Goal: Task Accomplishment & Management: Use online tool/utility

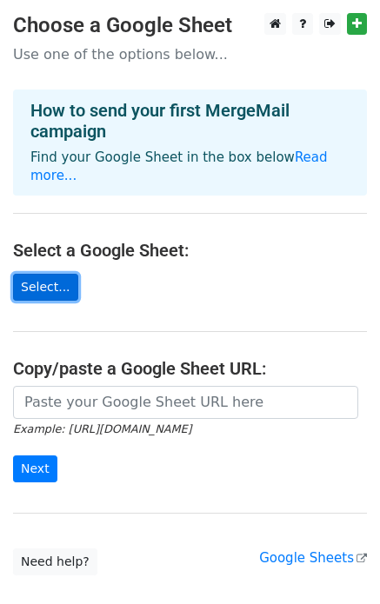
click at [46, 274] on link "Select..." at bounding box center [45, 287] width 65 height 27
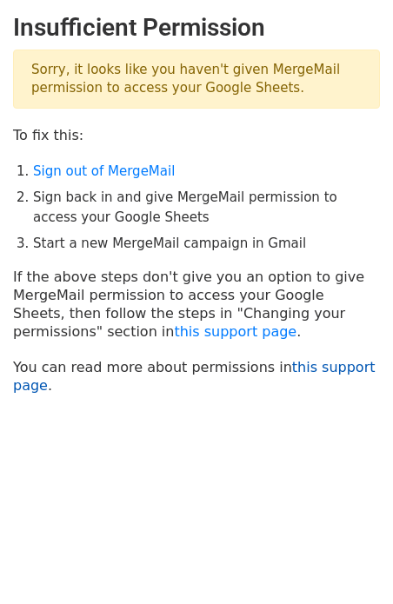
click at [355, 372] on link "this support page" at bounding box center [194, 376] width 363 height 35
click at [58, 170] on link "Sign out of MergeMail" at bounding box center [104, 171] width 142 height 16
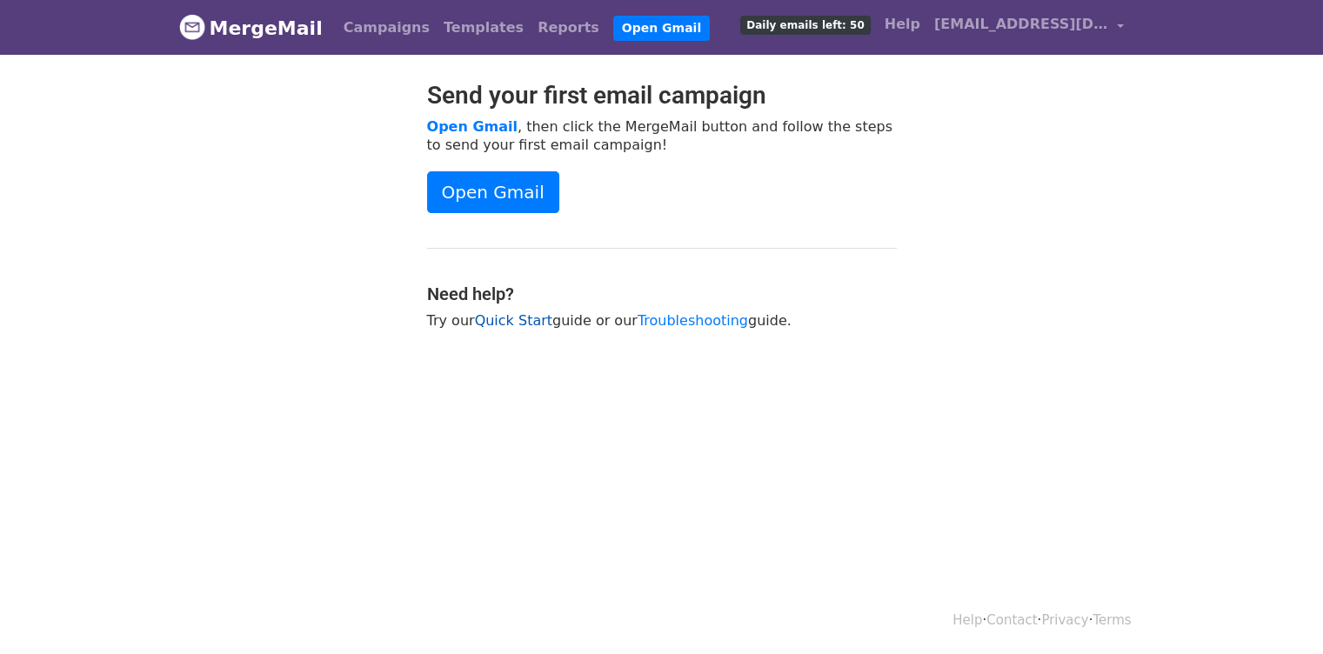
click at [492, 324] on link "Quick Start" at bounding box center [513, 320] width 77 height 17
click at [465, 123] on link "Open Gmail" at bounding box center [472, 126] width 90 height 17
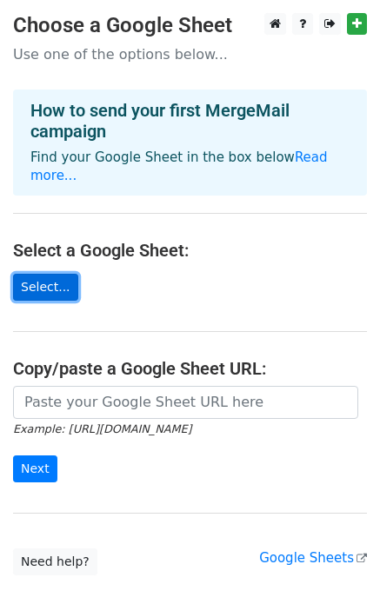
click at [50, 274] on link "Select..." at bounding box center [45, 287] width 65 height 27
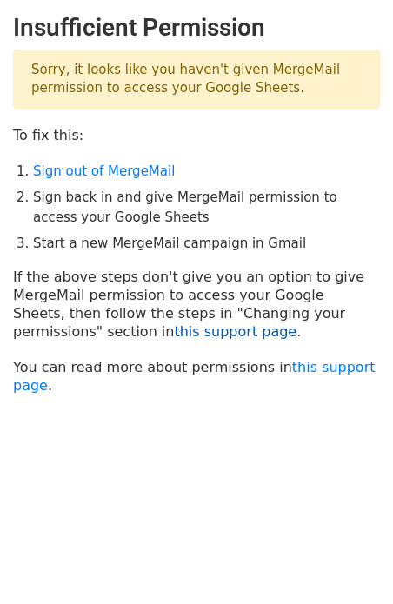
click at [174, 334] on link "this support page" at bounding box center [235, 331] width 123 height 17
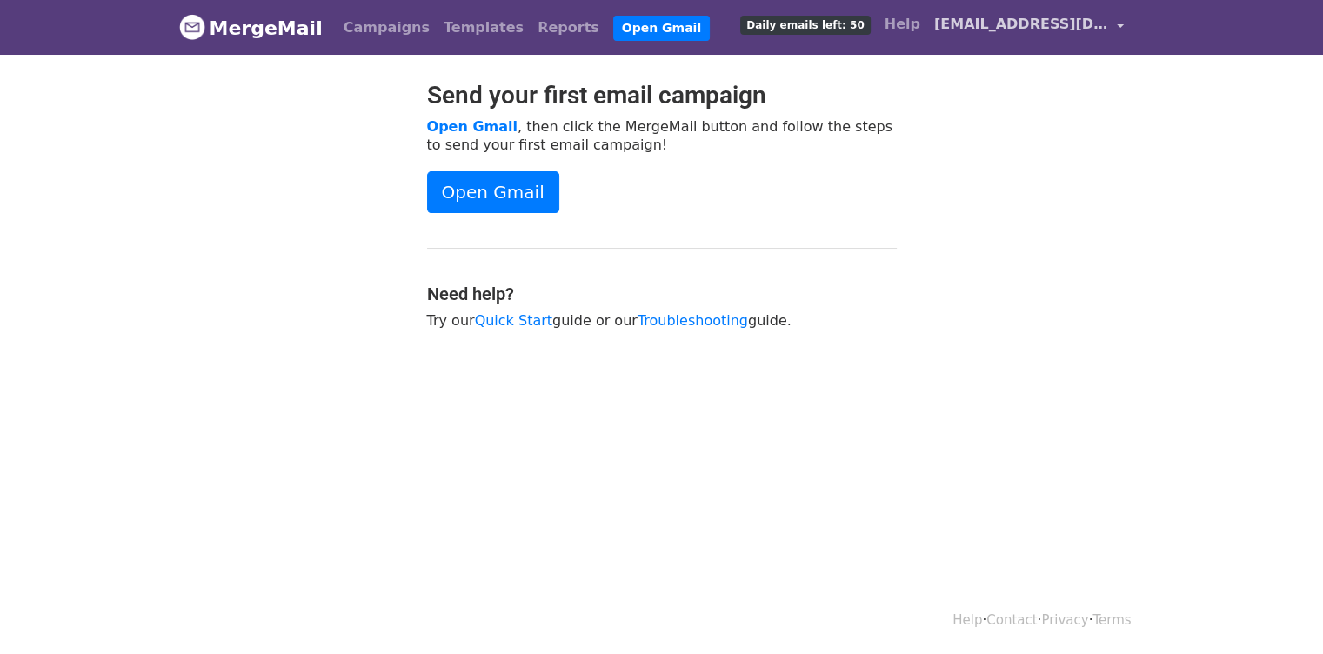
click at [1125, 25] on link "housmane.sereme@leadingchange-africa.org" at bounding box center [1028, 27] width 203 height 41
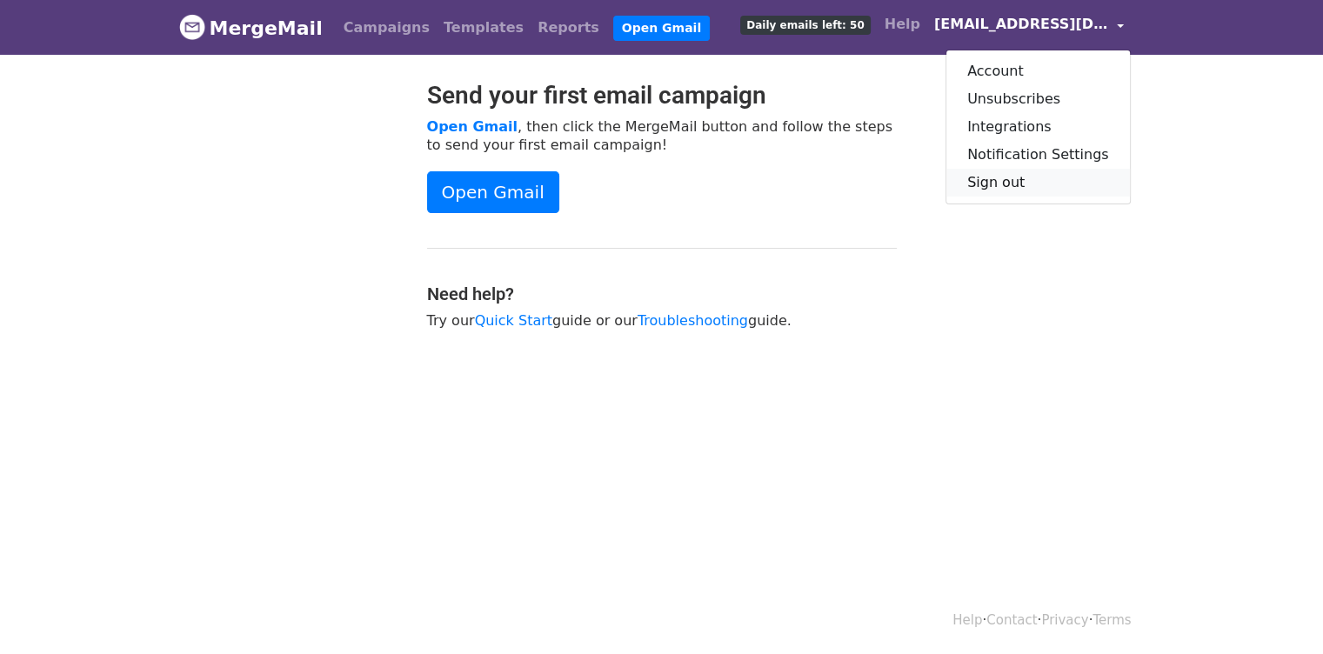
click at [1026, 184] on link "Sign out" at bounding box center [1037, 183] width 183 height 28
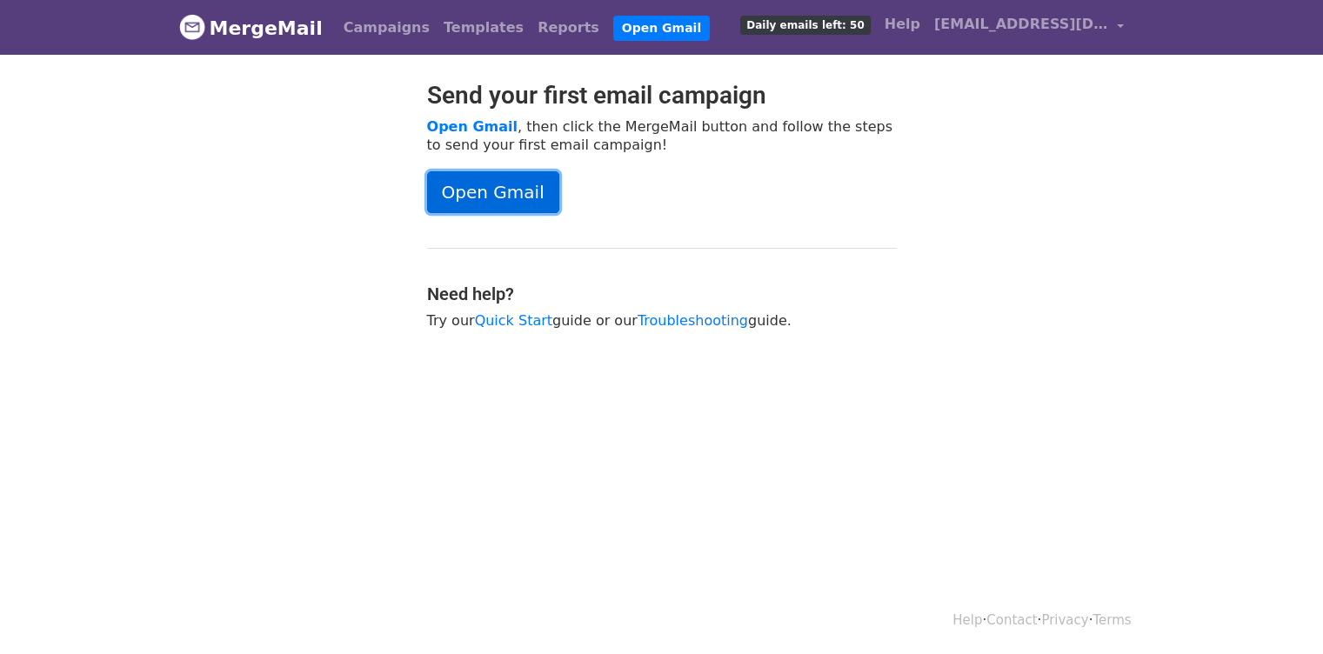
click at [500, 201] on link "Open Gmail" at bounding box center [493, 192] width 132 height 42
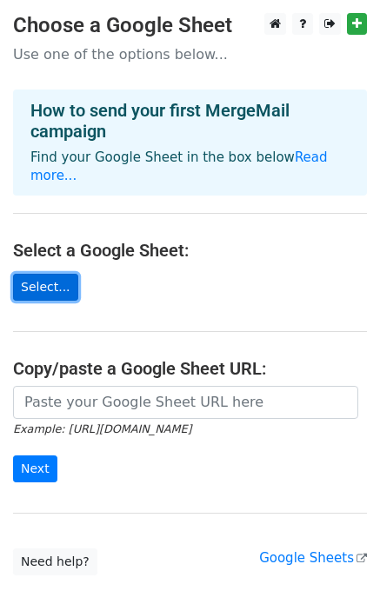
click at [51, 274] on link "Select..." at bounding box center [45, 287] width 65 height 27
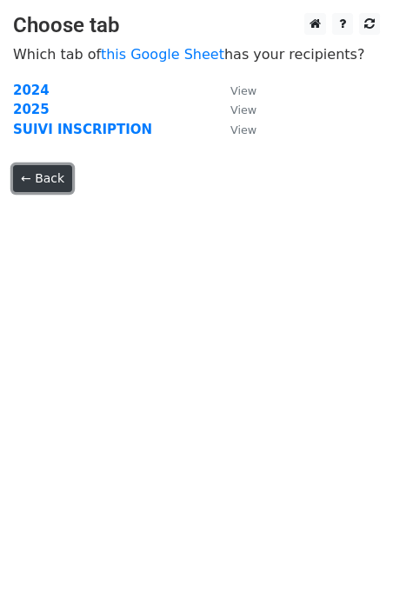
click at [37, 178] on link "← Back" at bounding box center [42, 178] width 59 height 27
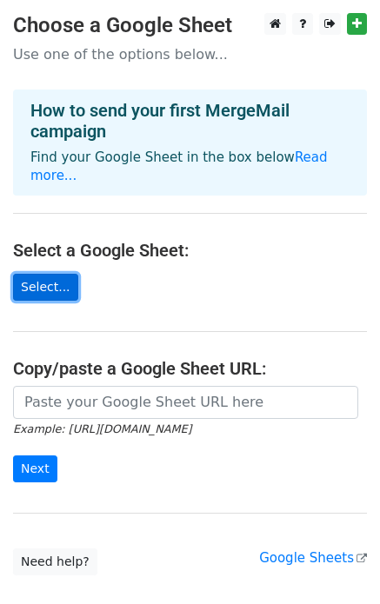
click at [23, 274] on link "Select..." at bounding box center [45, 287] width 65 height 27
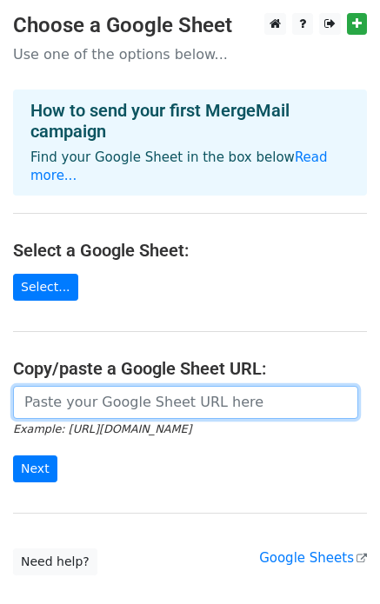
paste input "https://docs.google.com/spreadsheets/d/1ImHppSz-Xg-xsGuDpUTkypej9Ae-1c9M/edit?u…"
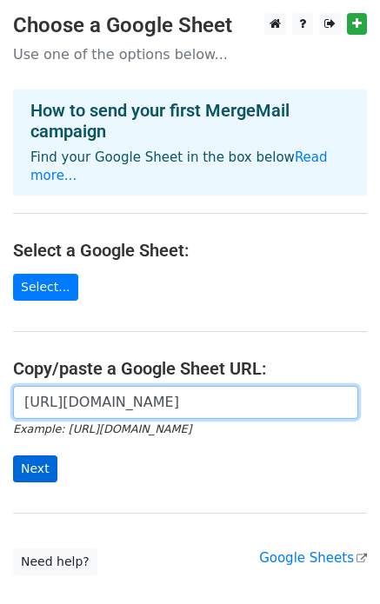
type input "https://docs.google.com/spreadsheets/d/1ImHppSz-Xg-xsGuDpUTkypej9Ae-1c9M/edit?u…"
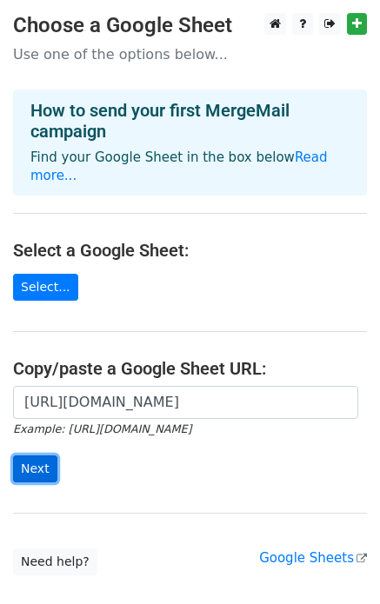
scroll to position [0, 0]
click at [45, 456] on input "Next" at bounding box center [35, 469] width 44 height 27
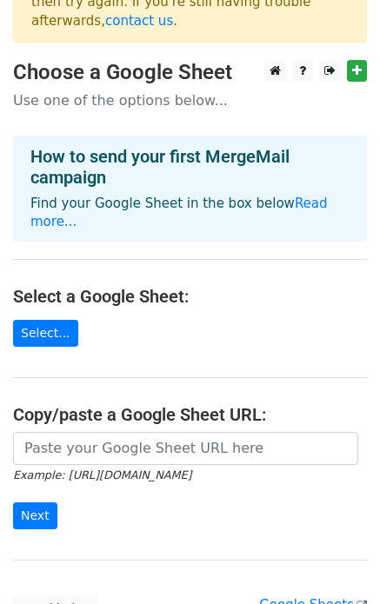
scroll to position [203, 0]
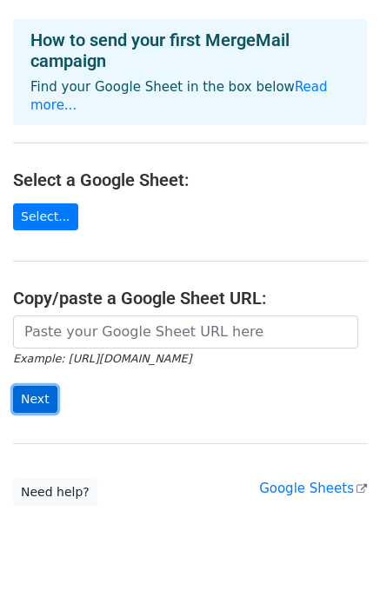
click at [39, 386] on input "Next" at bounding box center [35, 399] width 44 height 27
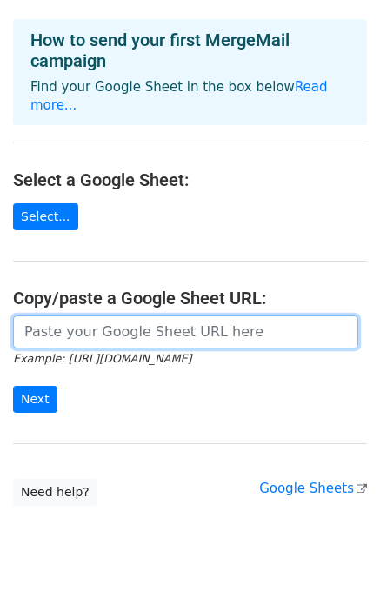
paste input "https://docs.google.com/spreadsheets/d/1ImHppSz-Xg-xsGuDpUTkypej9Ae-1c9M/edit?u…"
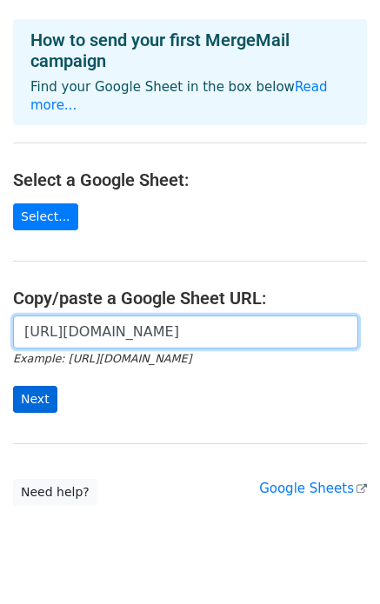
type input "https://docs.google.com/spreadsheets/d/1ImHppSz-Xg-xsGuDpUTkypej9Ae-1c9M/edit?u…"
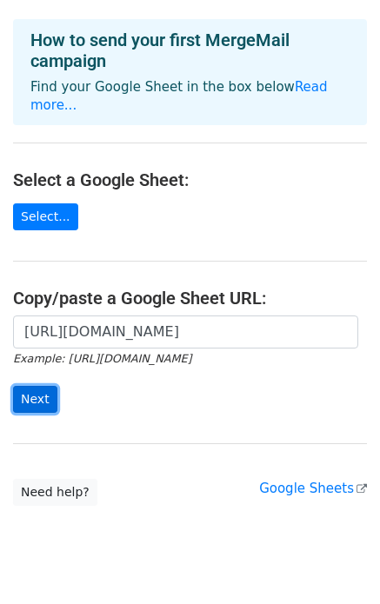
click at [22, 386] on input "Next" at bounding box center [35, 399] width 44 height 27
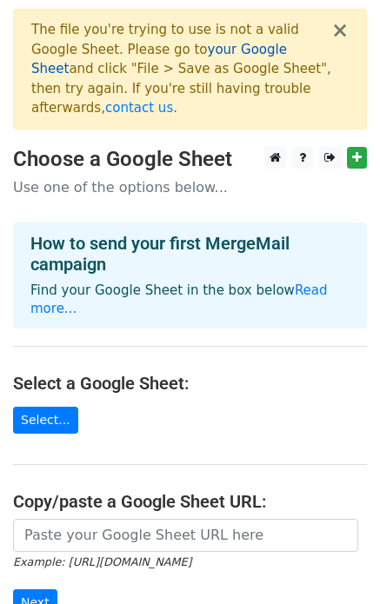
click at [207, 47] on link "your Google Sheet" at bounding box center [159, 60] width 256 height 36
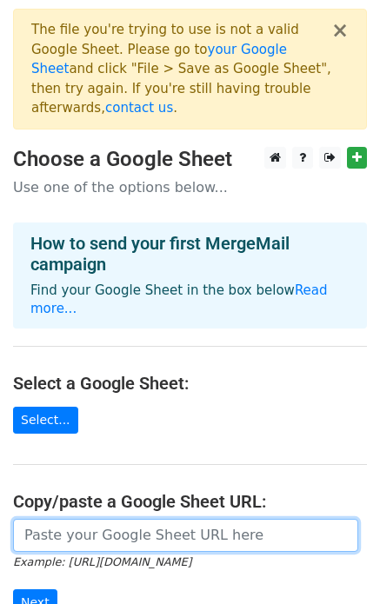
paste input "[URL][DOMAIN_NAME]"
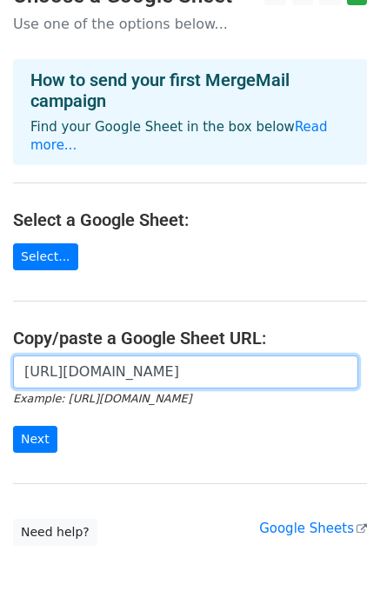
scroll to position [203, 0]
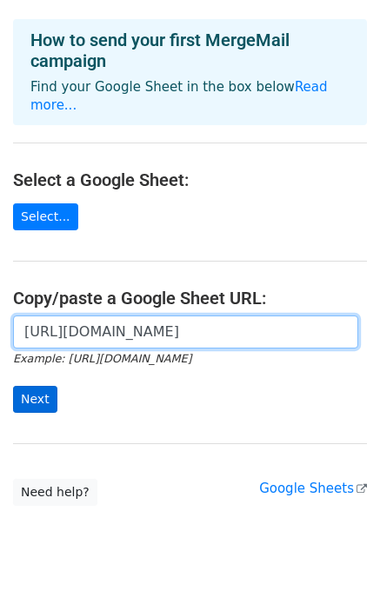
type input "[URL][DOMAIN_NAME]"
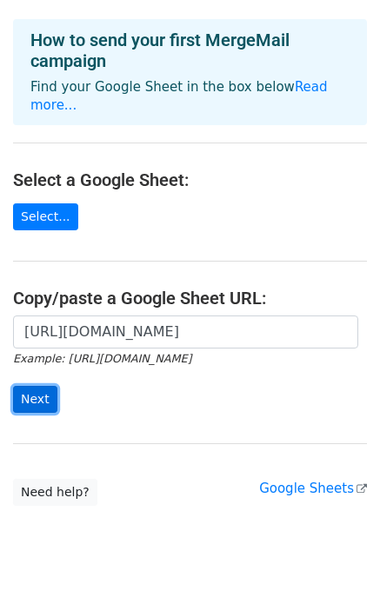
click at [38, 386] on input "Next" at bounding box center [35, 399] width 44 height 27
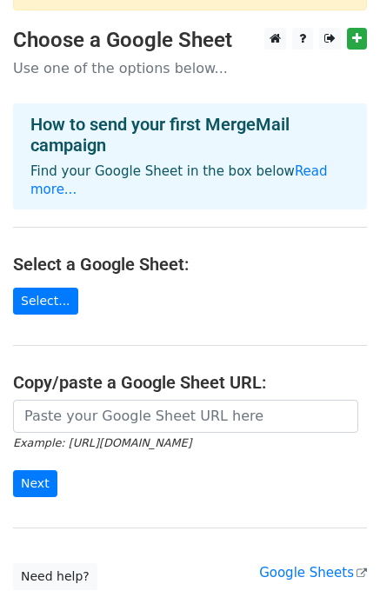
scroll to position [203, 0]
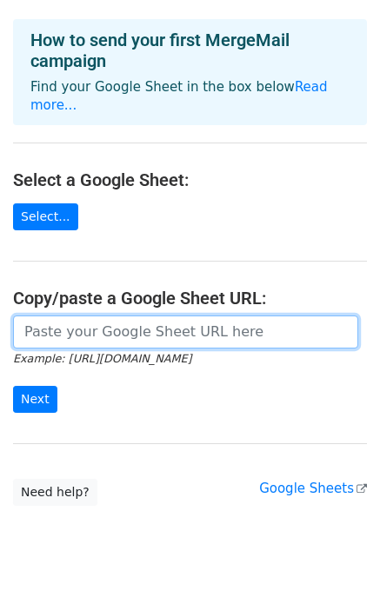
paste input "[URL][DOMAIN_NAME]"
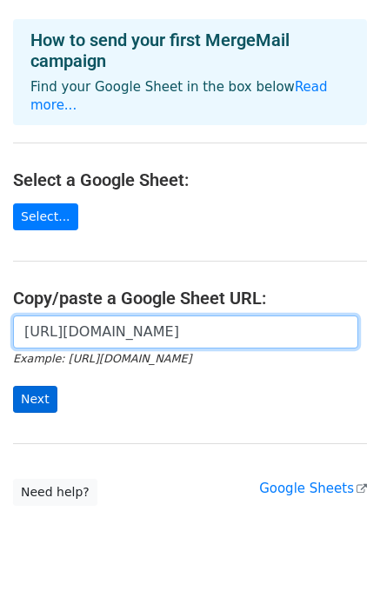
type input "[URL][DOMAIN_NAME]"
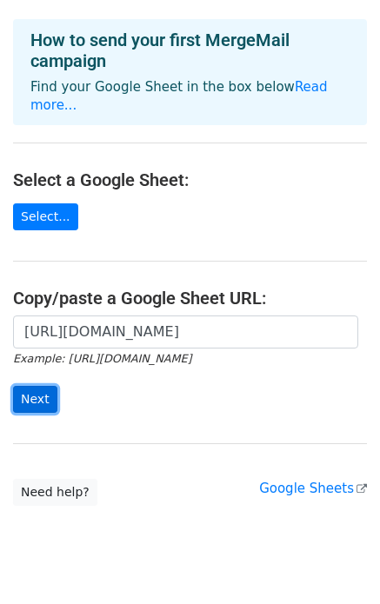
scroll to position [0, 0]
click at [42, 386] on input "Next" at bounding box center [35, 399] width 44 height 27
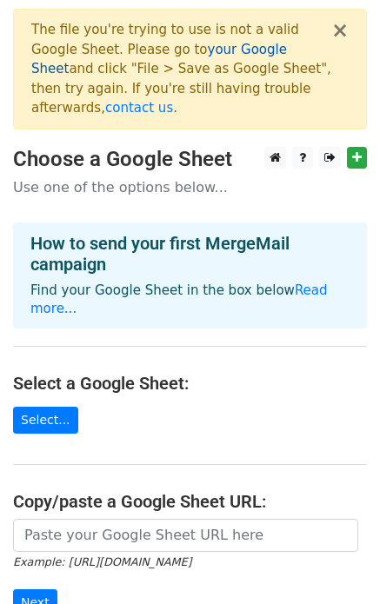
click at [195, 53] on link "your Google Sheet" at bounding box center [159, 60] width 256 height 36
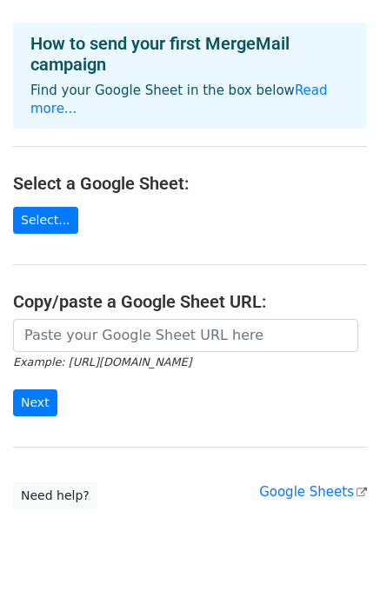
scroll to position [203, 0]
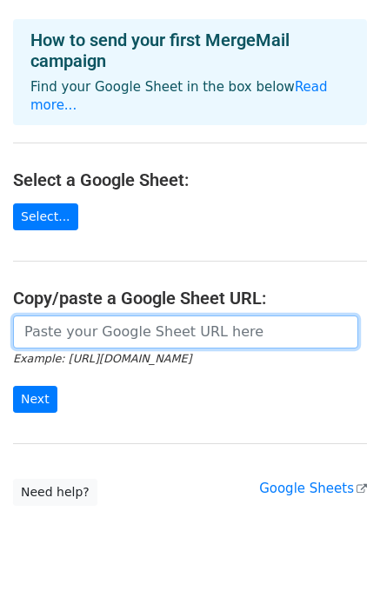
paste input "https://docs.google.com/spreadsheets/d/1fOxjt-dpuqkUJiMHQZzPD4KnAeHNFSALZOTUu3b…"
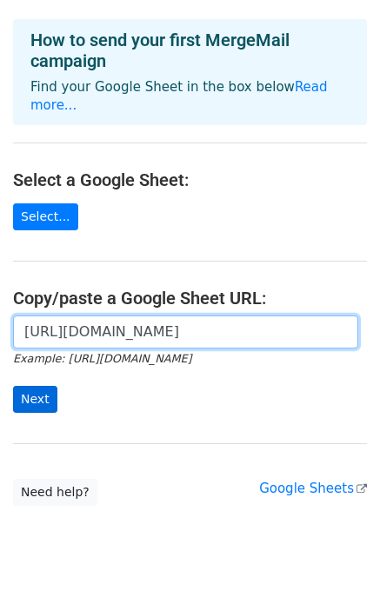
type input "https://docs.google.com/spreadsheets/d/1fOxjt-dpuqkUJiMHQZzPD4KnAeHNFSALZOTUu3b…"
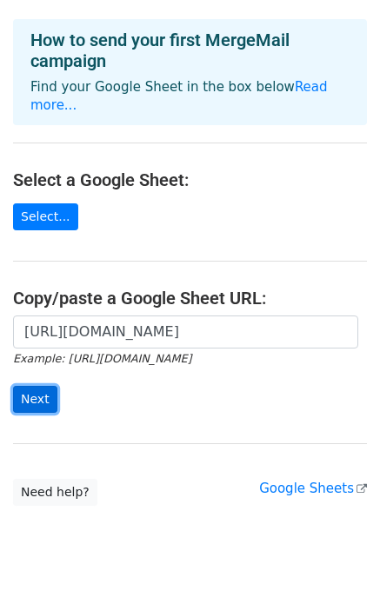
click at [31, 386] on input "Next" at bounding box center [35, 399] width 44 height 27
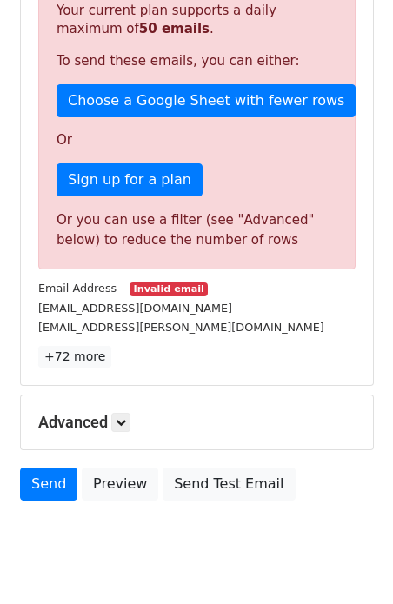
scroll to position [477, 0]
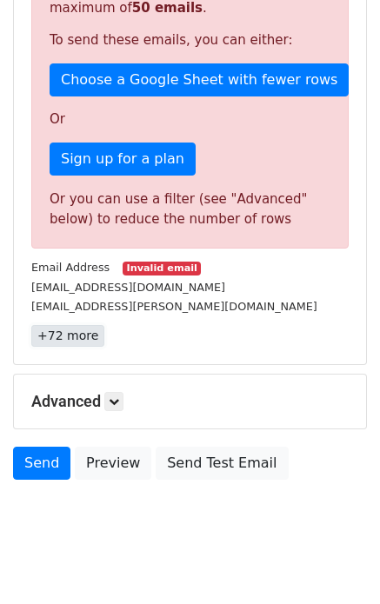
click at [59, 325] on link "+72 more" at bounding box center [67, 336] width 73 height 22
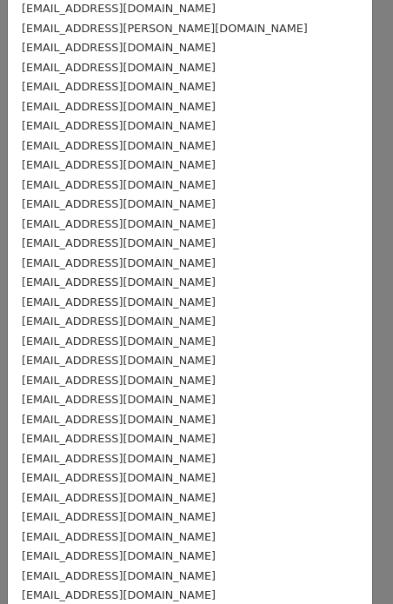
scroll to position [1019, 0]
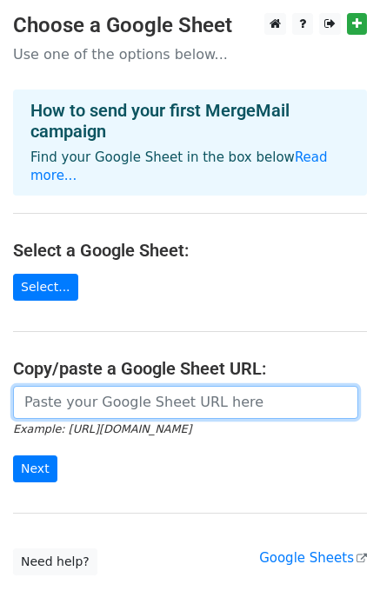
paste input "Inquiry Regarding Scholarship Opportunities for Burkinabe Scholars"
type input "Inquiry Regarding Scholarship Opportunities for Burkinabe Scholars"
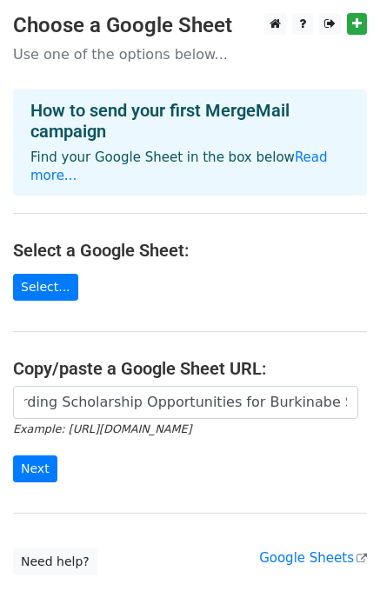
scroll to position [0, 0]
